Goal: Task Accomplishment & Management: Manage account settings

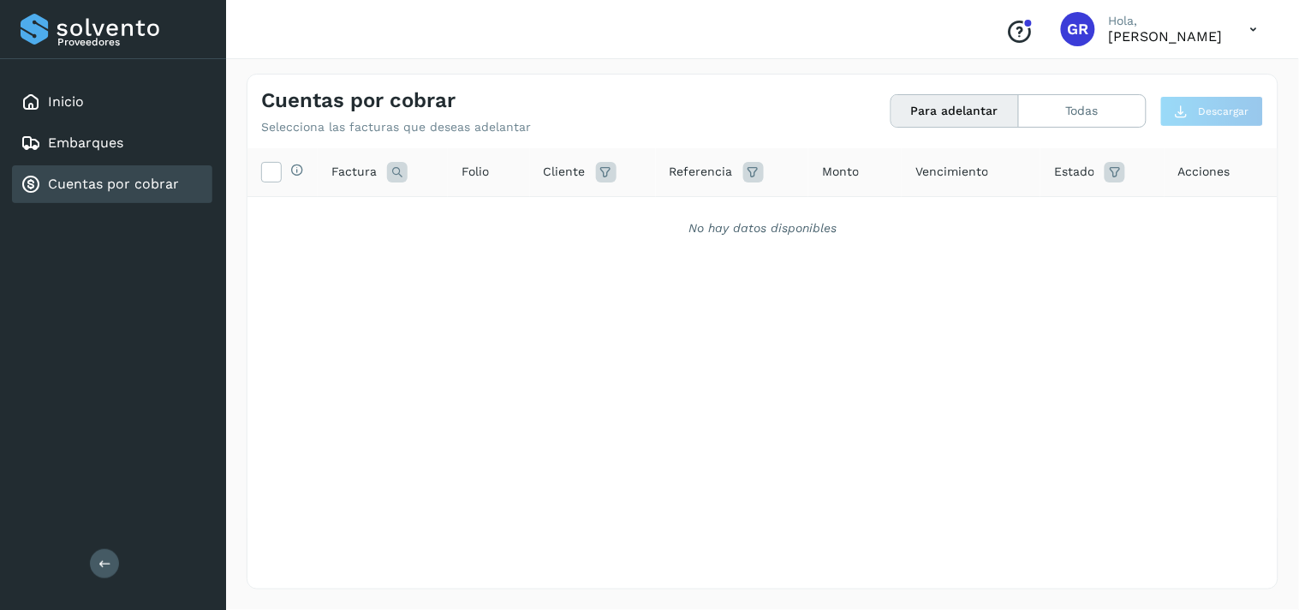
click at [106, 165] on div "Cuentas por cobrar" at bounding box center [112, 184] width 200 height 38
click at [113, 180] on link "Cuentas por cobrar" at bounding box center [113, 184] width 131 height 16
click at [107, 146] on link "Embarques" at bounding box center [85, 142] width 75 height 16
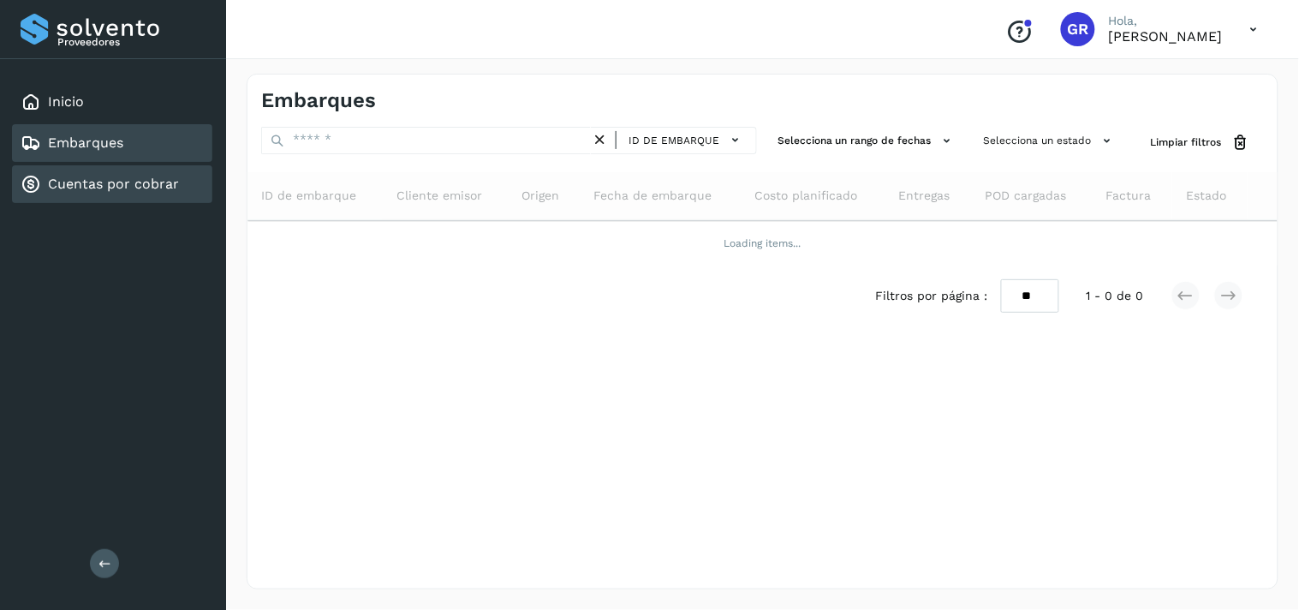
click at [98, 176] on link "Cuentas por cobrar" at bounding box center [113, 184] width 131 height 16
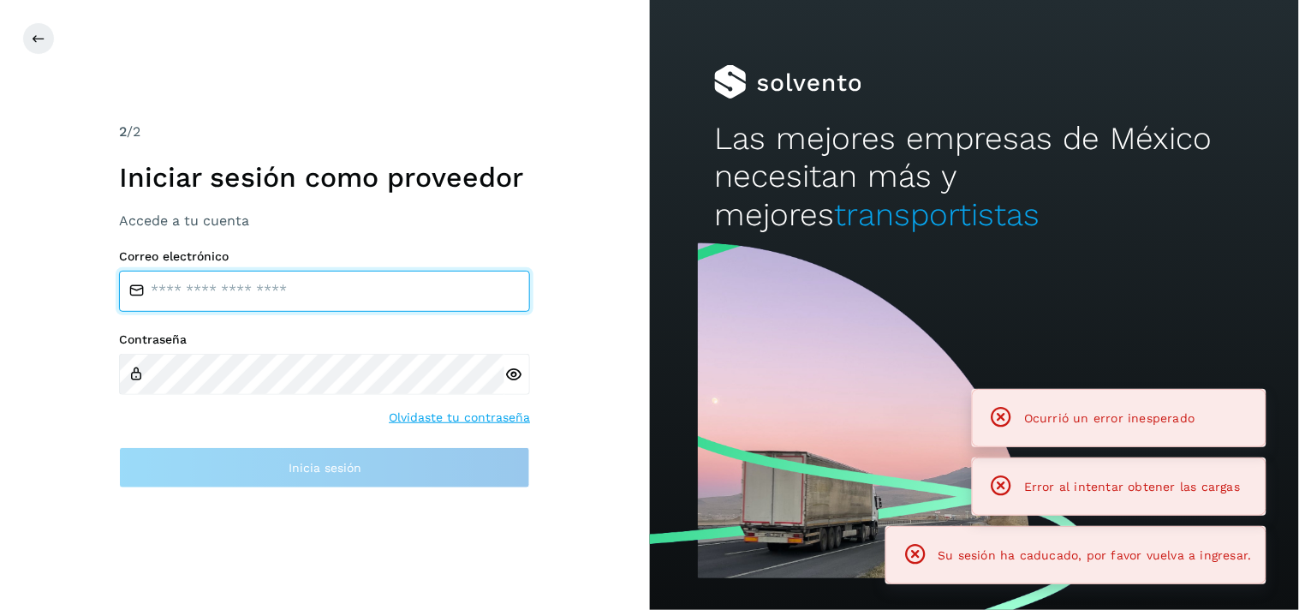
click at [233, 292] on input "email" at bounding box center [324, 291] width 411 height 41
type input "**********"
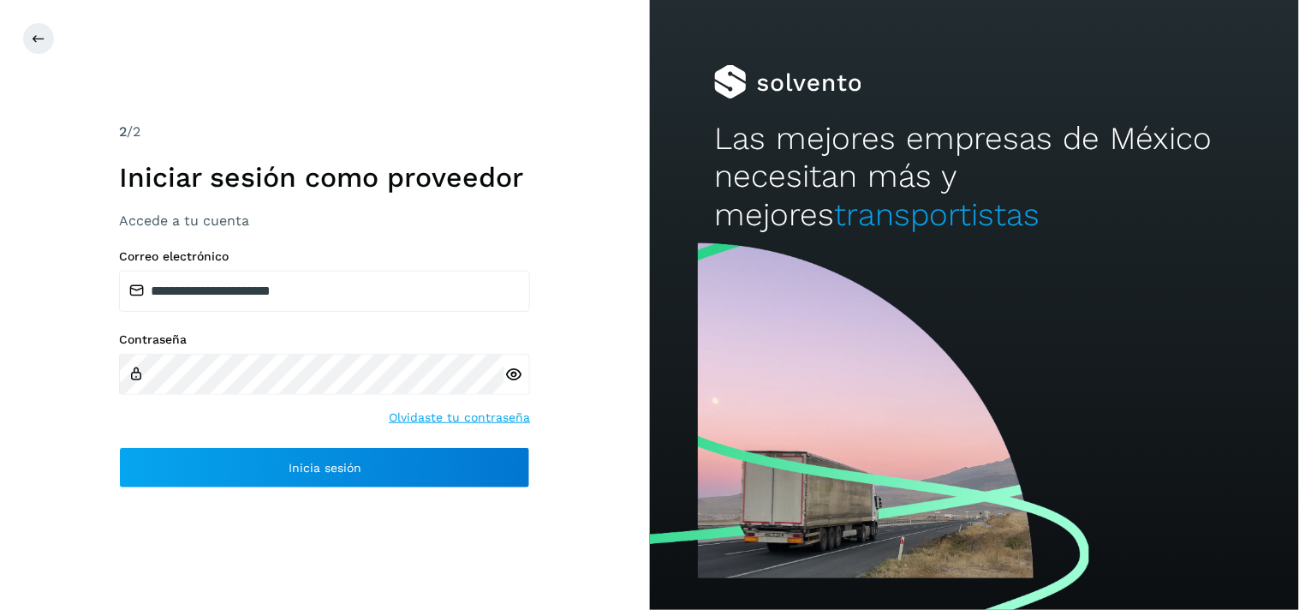
click at [508, 369] on icon at bounding box center [513, 375] width 18 height 18
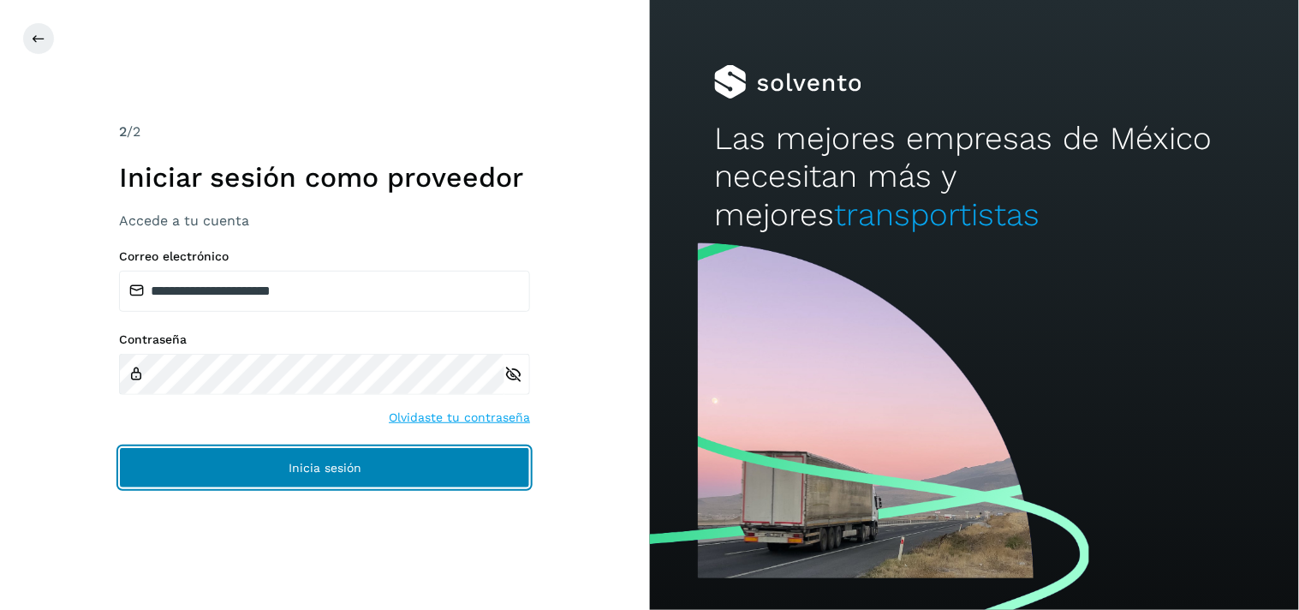
click at [372, 462] on button "Inicia sesión" at bounding box center [324, 467] width 411 height 41
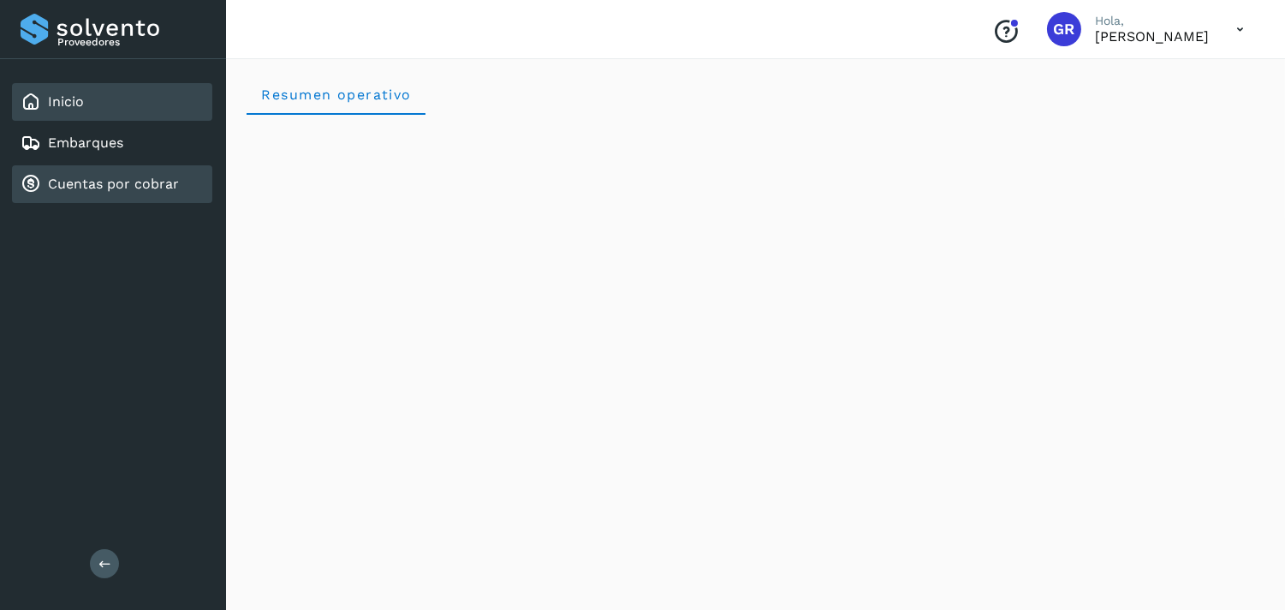
click at [122, 192] on div "Cuentas por cobrar" at bounding box center [112, 184] width 200 height 38
